Goal: Check status: Check status

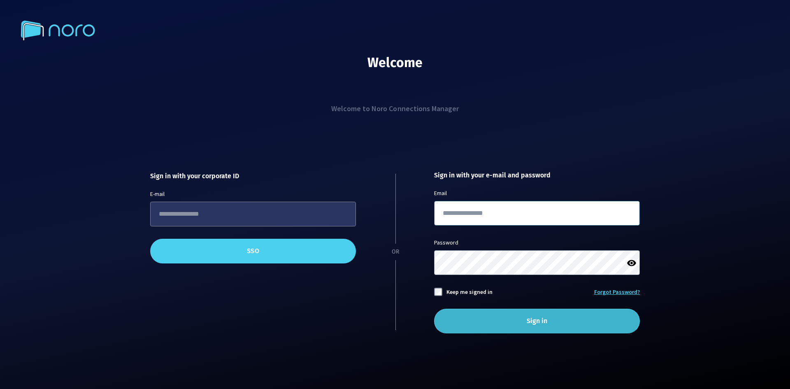
type input "**********"
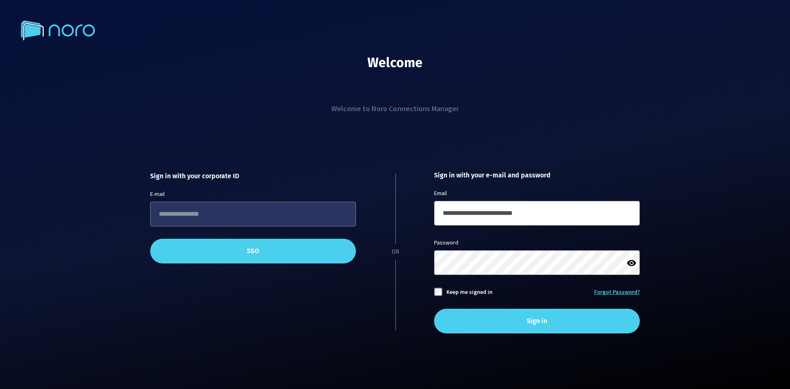
click at [539, 313] on button "Sign in" at bounding box center [537, 321] width 206 height 25
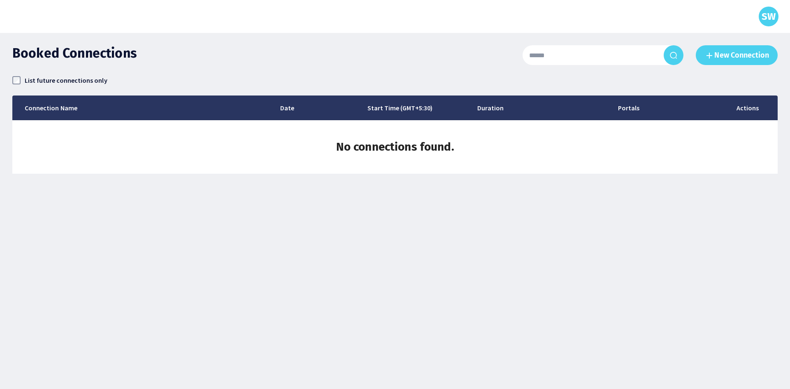
click at [77, 82] on label "List future connections only" at bounding box center [66, 80] width 83 height 11
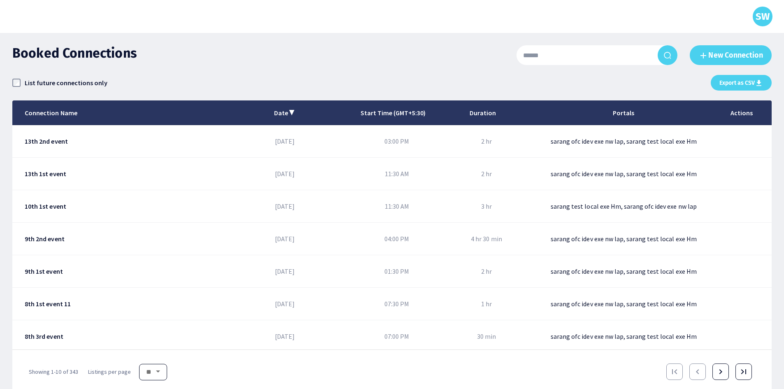
click at [52, 82] on label "List future connections only" at bounding box center [66, 82] width 83 height 11
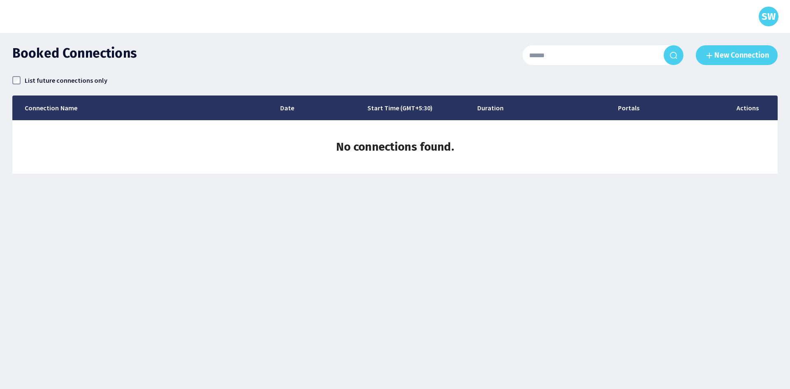
click at [87, 80] on label "List future connections only" at bounding box center [66, 80] width 83 height 11
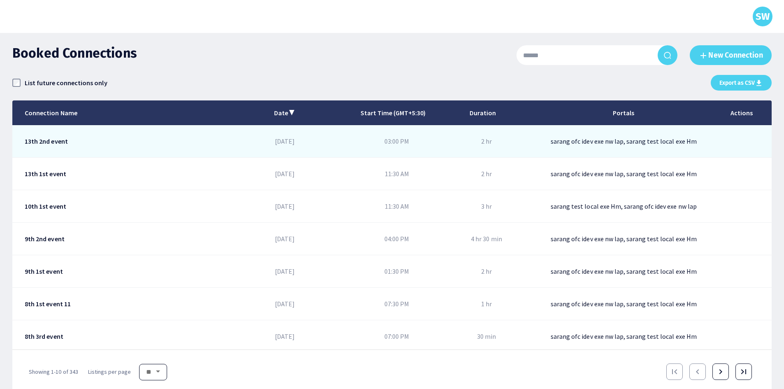
click at [172, 131] on div "13th 2nd event" at bounding box center [128, 141] width 207 height 32
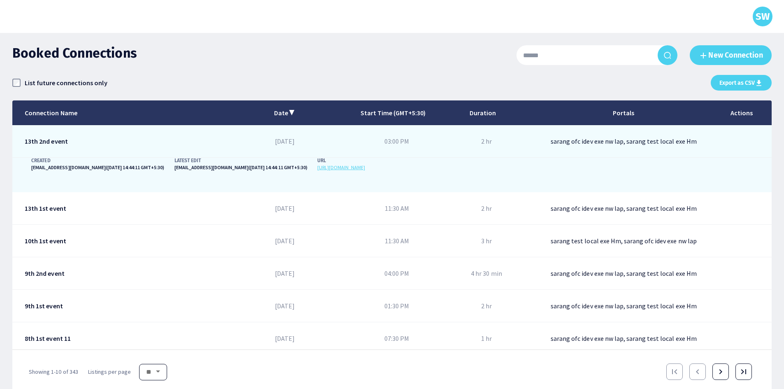
click at [172, 131] on div "13th 2nd event" at bounding box center [128, 141] width 207 height 32
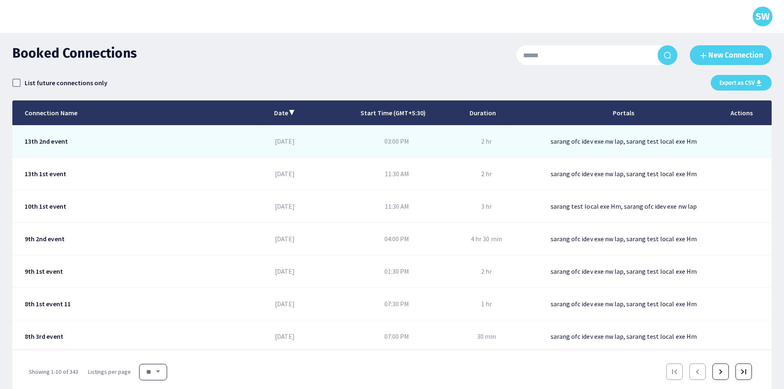
click at [172, 131] on div "13th 2nd event" at bounding box center [128, 141] width 207 height 32
